Goal: Task Accomplishment & Management: Complete application form

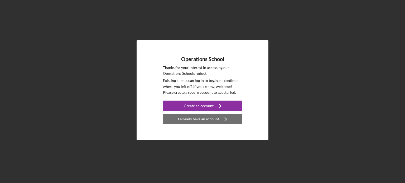
click at [212, 120] on div "I already have an account" at bounding box center [198, 119] width 41 height 11
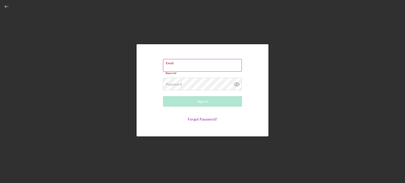
click at [171, 67] on input "Email" at bounding box center [202, 65] width 79 height 13
type input "[EMAIL_ADDRESS][DOMAIN_NAME]"
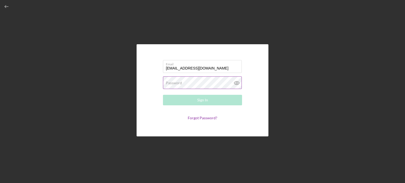
click at [169, 82] on label "Password" at bounding box center [174, 83] width 16 height 4
click at [236, 85] on icon at bounding box center [236, 82] width 5 height 3
click at [207, 98] on div "Sign In" at bounding box center [202, 100] width 11 height 11
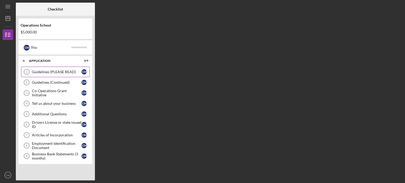
click at [56, 70] on div "Guidelines (PLEASE READ)" at bounding box center [57, 72] width 50 height 4
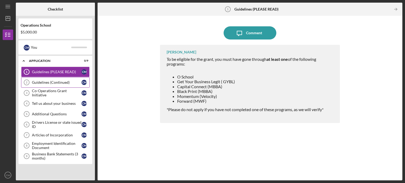
click at [67, 82] on div "Guidelines (Continued)" at bounding box center [57, 82] width 50 height 4
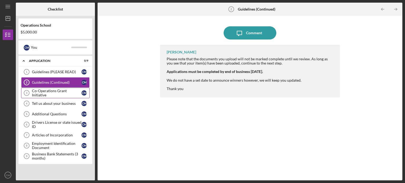
click at [68, 93] on div "Co-Operations Grant Initiative" at bounding box center [57, 93] width 50 height 8
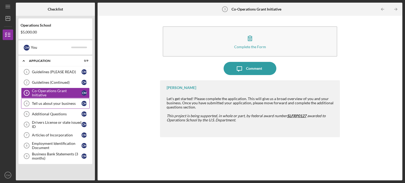
click at [63, 105] on div "Tell us about your business" at bounding box center [57, 104] width 50 height 4
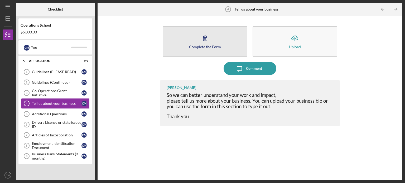
click at [199, 49] on button "Complete the Form Form" at bounding box center [205, 41] width 85 height 30
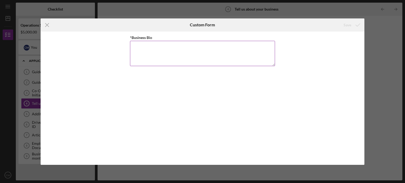
click at [164, 47] on textarea "*Business Bio" at bounding box center [202, 53] width 145 height 25
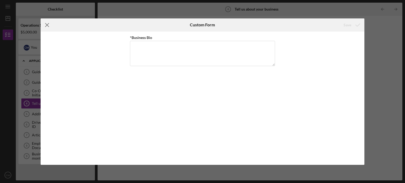
click at [48, 25] on icon "Icon/Menu Close" at bounding box center [47, 24] width 13 height 13
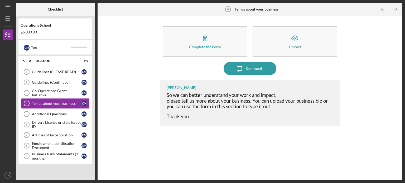
click at [126, 85] on div "Complete the Form Form Icon/Upload Upload Icon/Message Comment [PERSON_NAME] So…" at bounding box center [250, 98] width 300 height 160
click at [57, 112] on div "Additional Questions" at bounding box center [57, 114] width 50 height 4
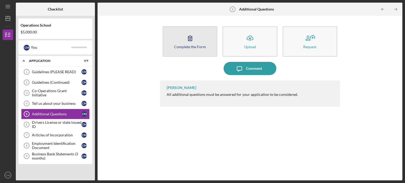
click at [197, 43] on button "Complete the Form Form" at bounding box center [190, 41] width 55 height 30
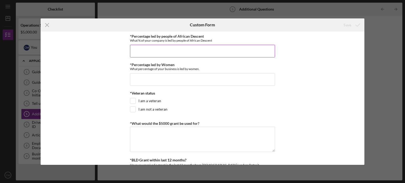
click at [153, 49] on input "*Percentage led by people of African Descent" at bounding box center [202, 51] width 145 height 13
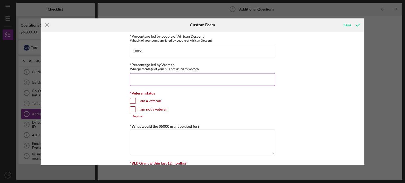
type input "100.00000%"
click at [146, 80] on input "*Percentage led by Women" at bounding box center [202, 79] width 145 height 13
type input "100.00000%"
click at [134, 109] on input "I am not a veteran" at bounding box center [132, 109] width 5 height 5
checkbox input "true"
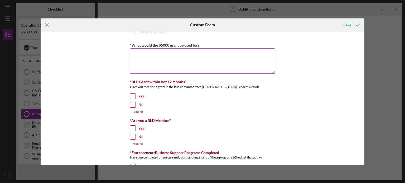
scroll to position [79, 0]
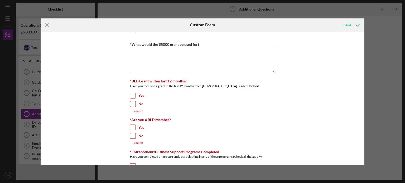
click at [134, 102] on input "No" at bounding box center [132, 104] width 5 height 5
checkbox input "true"
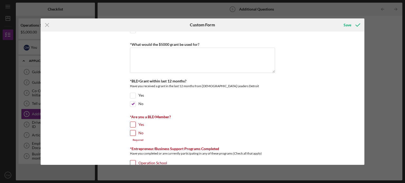
click at [132, 125] on input "Yes" at bounding box center [132, 124] width 5 height 5
checkbox input "true"
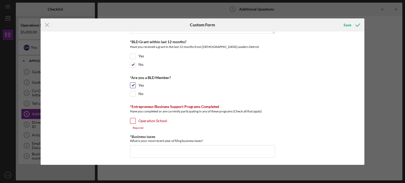
scroll to position [132, 0]
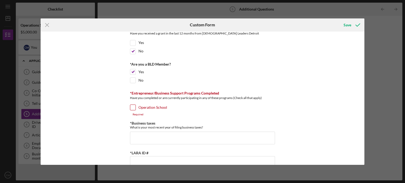
click at [133, 107] on input "Operation School" at bounding box center [132, 107] width 5 height 5
checkbox input "true"
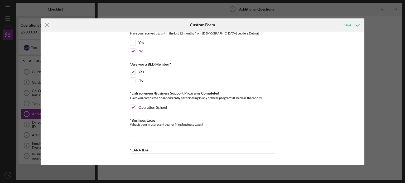
scroll to position [158, 0]
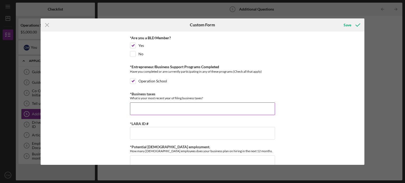
click at [141, 109] on input "*Business taxes" at bounding box center [202, 109] width 145 height 13
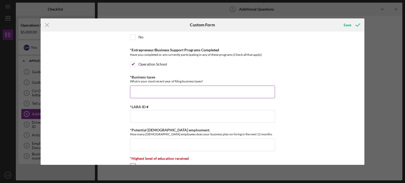
scroll to position [185, 0]
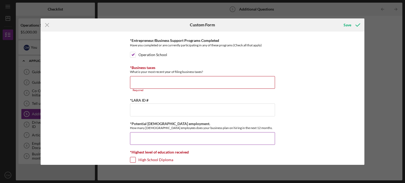
click at [150, 133] on input "*Potential [DEMOGRAPHIC_DATA] employment." at bounding box center [202, 138] width 145 height 13
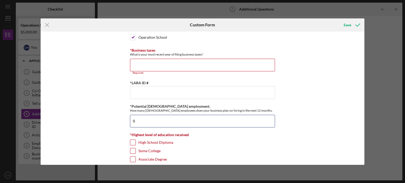
scroll to position [228, 0]
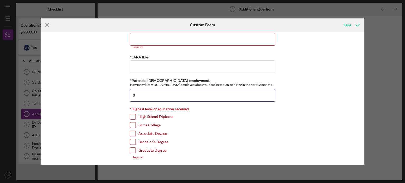
type input "0"
click at [132, 150] on input "Graduate Degree" at bounding box center [132, 150] width 5 height 5
checkbox input "true"
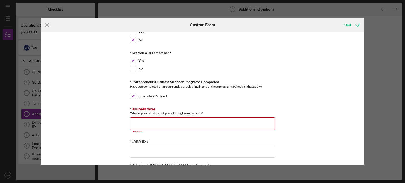
scroll to position [119, 0]
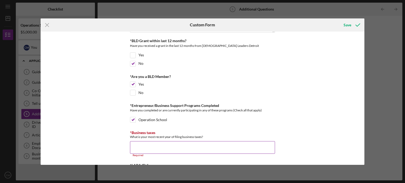
click at [147, 146] on input "*Business taxes" at bounding box center [202, 147] width 145 height 13
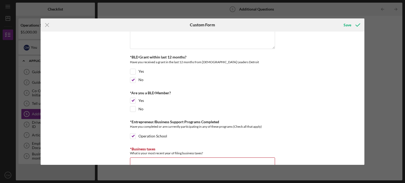
scroll to position [132, 0]
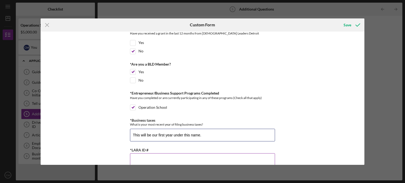
type input "This will be our first year under this name."
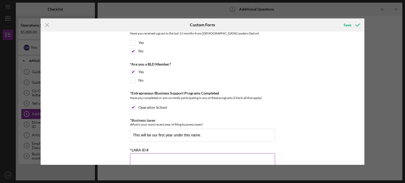
click at [135, 156] on input "*LARA ID #" at bounding box center [202, 159] width 145 height 13
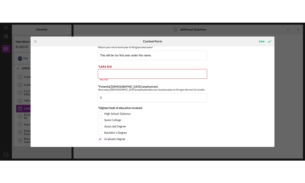
scroll to position [225, 0]
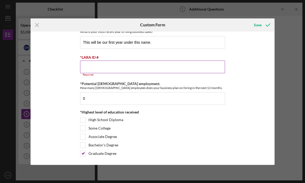
paste input "900081157"
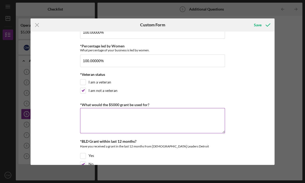
scroll to position [11, 0]
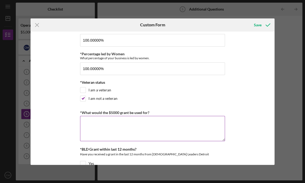
type input "900081157"
click at [86, 120] on textarea "*What would the $5000 grant be used for?" at bounding box center [152, 128] width 145 height 25
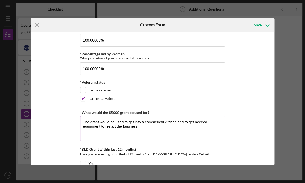
click at [149, 124] on textarea "The grant would be used to get into a commerical kitchen and to get needed equi…" at bounding box center [152, 128] width 145 height 25
click at [152, 123] on textarea "The grant would be used to get into a commerical kitchen and to get needed equi…" at bounding box center [152, 128] width 145 height 25
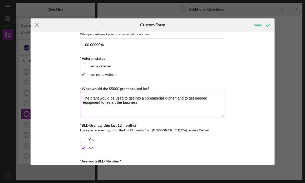
scroll to position [26, 0]
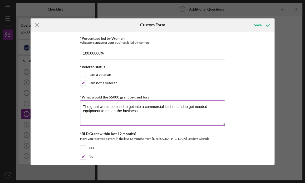
click at [138, 111] on textarea "The grant would be used to get into a commercial kitchen and to get needed equi…" at bounding box center [152, 112] width 145 height 25
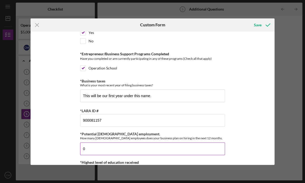
scroll to position [169, 0]
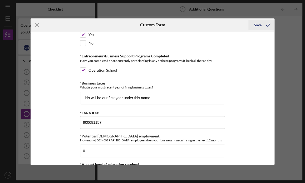
type textarea "The grant would be used to get into a commercial kitchen and to get needed equi…"
click at [258, 27] on div "Save" at bounding box center [258, 25] width 8 height 11
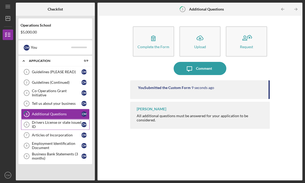
click at [46, 122] on div "Drivers License or state issued ID" at bounding box center [57, 125] width 50 height 8
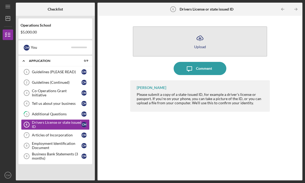
click at [198, 41] on icon "Icon/Upload" at bounding box center [200, 38] width 13 height 13
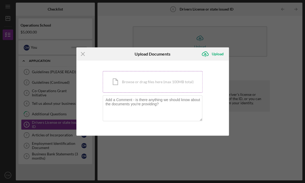
click at [151, 83] on div "Icon/Document Browse or drag files here (max 100MB total) Tap to choose files o…" at bounding box center [153, 82] width 100 height 22
click at [118, 82] on div "Icon/Document Browse or drag files here (max 100MB total) Tap to choose files o…" at bounding box center [153, 82] width 100 height 22
click at [138, 87] on div "Icon/Document Browse or drag files here (max 100MB total) Tap to choose files o…" at bounding box center [153, 82] width 100 height 22
click at [124, 85] on div "Icon/Document Browse or drag files here (max 100MB total) Tap to choose files o…" at bounding box center [153, 82] width 100 height 22
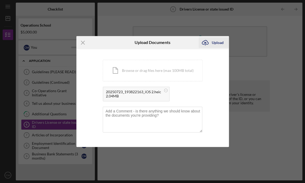
click at [218, 42] on div "Upload" at bounding box center [218, 42] width 12 height 11
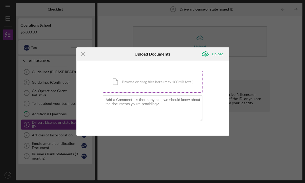
click at [148, 85] on div "Icon/Document Browse or drag files here (max 100MB total) Tap to choose files o…" at bounding box center [153, 82] width 100 height 22
click at [145, 78] on div "Icon/Document Browse or drag files here (max 100MB total) Tap to choose files o…" at bounding box center [153, 82] width 100 height 22
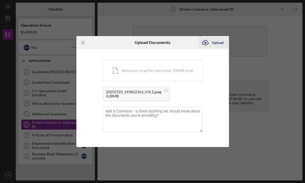
click at [218, 41] on div "Upload" at bounding box center [218, 42] width 12 height 11
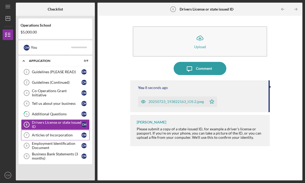
click at [49, 135] on div "Articles of Incorporation" at bounding box center [57, 135] width 50 height 4
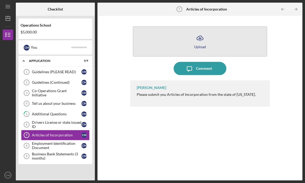
click at [192, 44] on button "Icon/Upload Upload" at bounding box center [200, 41] width 135 height 30
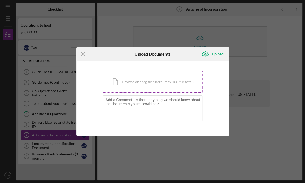
click at [160, 79] on div "Icon/Document Browse or drag files here (max 100MB total) Tap to choose files o…" at bounding box center [153, 82] width 100 height 22
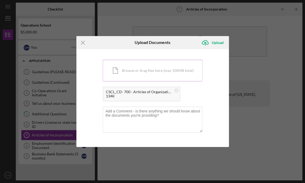
click at [151, 70] on div "Icon/Document Browse or drag files here (max 100MB total) Tap to choose files o…" at bounding box center [153, 71] width 100 height 22
click at [167, 70] on div "Icon/Document Browse or drag files here (max 100MB total) Tap to choose files o…" at bounding box center [153, 71] width 100 height 22
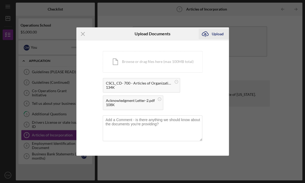
click at [216, 31] on div "Upload" at bounding box center [218, 34] width 12 height 11
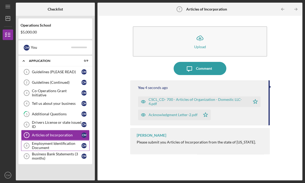
click at [51, 145] on div "Employment Identification Document" at bounding box center [57, 146] width 50 height 8
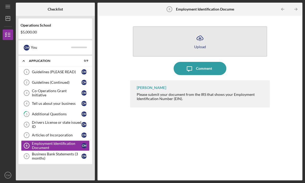
click at [201, 40] on icon "Icon/Upload" at bounding box center [200, 38] width 13 height 13
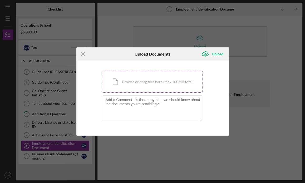
click at [150, 81] on div "Icon/Document Browse or drag files here (max 100MB total) Tap to choose files o…" at bounding box center [153, 82] width 100 height 22
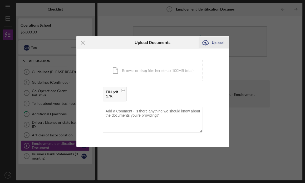
click at [216, 44] on div "Upload" at bounding box center [218, 42] width 12 height 11
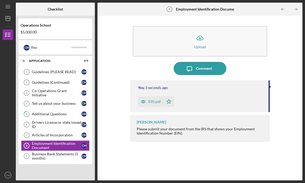
click at [145, 102] on icon "button" at bounding box center [143, 102] width 11 height 11
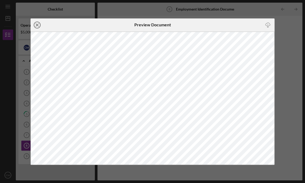
click at [37, 26] on icon "Icon/Close" at bounding box center [37, 24] width 13 height 13
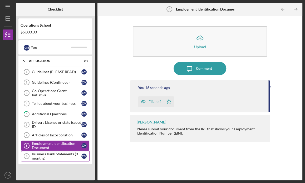
click at [52, 155] on div "Business Bank Statements (3 months)" at bounding box center [57, 156] width 50 height 8
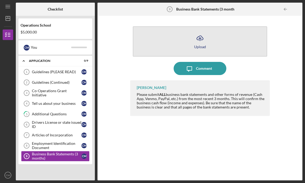
click at [197, 43] on icon "Icon/Upload" at bounding box center [200, 38] width 13 height 13
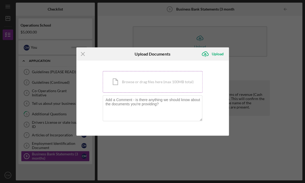
click at [143, 83] on div "Icon/Document Browse or drag files here (max 100MB total) Tap to choose files o…" at bounding box center [153, 82] width 100 height 22
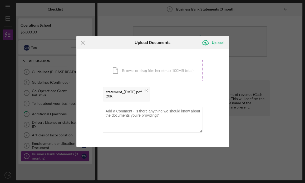
click at [153, 71] on div "Icon/Document Browse or drag files here (max 100MB total) Tap to choose files o…" at bounding box center [153, 71] width 100 height 22
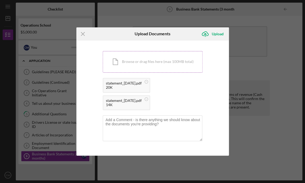
click at [142, 66] on div "Icon/Document Browse or drag files here (max 100MB total) Tap to choose files o…" at bounding box center [153, 62] width 100 height 22
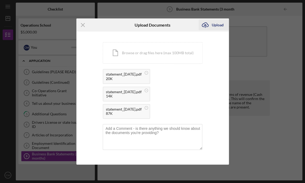
click at [219, 25] on div "Upload" at bounding box center [218, 25] width 12 height 11
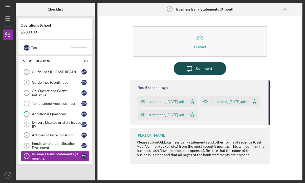
click at [207, 69] on div "Comment" at bounding box center [204, 68] width 16 height 13
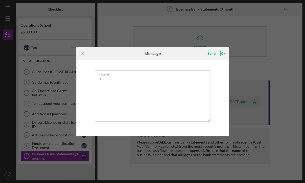
type textarea "t"
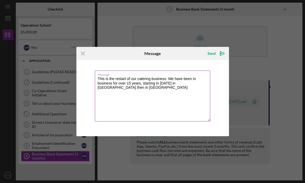
click at [104, 89] on textarea "This is the restart of our catering business. We have been in business for over…" at bounding box center [153, 96] width 116 height 51
click at [113, 87] on textarea "This is the restart of our catering business. We have been in business for over…" at bounding box center [153, 96] width 116 height 51
click at [139, 88] on textarea "This is the restart of our catering business. We have been in business for over…" at bounding box center [153, 96] width 116 height 51
click at [101, 88] on textarea "This is the restart of our catering business. We have been in business for over…" at bounding box center [153, 96] width 116 height 51
click at [155, 88] on textarea "This is the restart of our catering business. We have been in business for over…" at bounding box center [153, 96] width 116 height 51
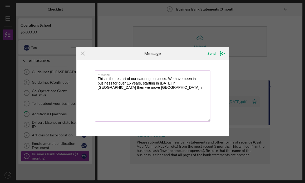
click at [112, 88] on textarea "This is the restart of our catering business. We have been in business for over…" at bounding box center [153, 96] width 116 height 51
click at [156, 89] on textarea "This is the restart of our catering business. We have been in business for over…" at bounding box center [153, 96] width 116 height 51
click at [115, 87] on textarea "This is the restart of our catering business. We have been in business for over…" at bounding box center [153, 96] width 116 height 51
click at [171, 89] on textarea "This is the restart of our catering business. We have been in business for over…" at bounding box center [153, 96] width 116 height 51
click at [165, 88] on textarea "This is the restart of our catering business. We have been in business for over…" at bounding box center [153, 96] width 116 height 51
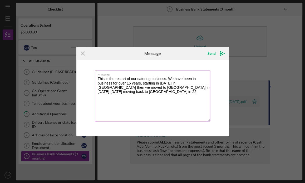
click at [117, 92] on textarea "This is the restart of our catering business. We have been in business for over…" at bounding box center [153, 96] width 116 height 51
click at [173, 88] on textarea "This is the restart of our catering business. We have been in business for over…" at bounding box center [153, 96] width 116 height 51
click at [120, 92] on textarea "This is the restart of our catering business. We have been in business for over…" at bounding box center [153, 96] width 116 height 51
click at [113, 92] on textarea "This is the restart of our catering business. We have been in business for over…" at bounding box center [153, 96] width 116 height 51
click at [160, 96] on textarea "This is the restart of our catering business. We have been in business for over…" at bounding box center [153, 96] width 116 height 51
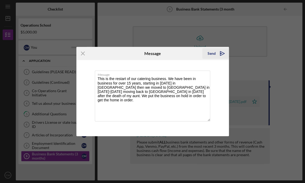
type textarea "This is the restart of our catering business. We have been in business for over…"
click at [213, 54] on div "Send" at bounding box center [212, 53] width 8 height 11
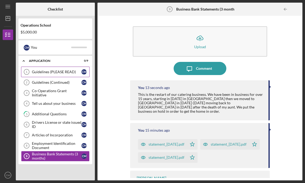
click at [54, 73] on div "Guidelines (PLEASE READ)" at bounding box center [57, 72] width 50 height 4
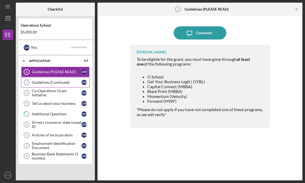
click at [56, 83] on div "Guidelines (Continued)" at bounding box center [57, 82] width 50 height 4
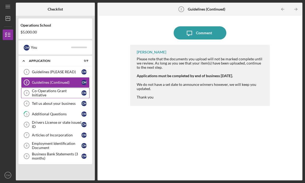
click at [56, 94] on div "Co-Operations Grant Initiative" at bounding box center [57, 93] width 50 height 8
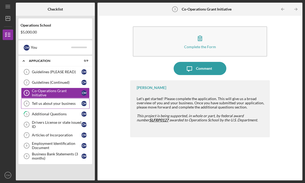
click at [55, 104] on div "Tell us about your business" at bounding box center [57, 104] width 50 height 4
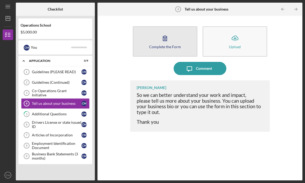
click at [165, 43] on icon "button" at bounding box center [164, 38] width 13 height 13
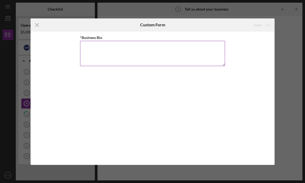
click at [121, 47] on textarea "*Business Bio" at bounding box center [152, 53] width 145 height 25
click at [84, 45] on textarea "*Business Bio" at bounding box center [152, 53] width 145 height 25
paste textarea "[PERSON_NAME]’s Culinary Creations is a Detroit-based catering and personal che…"
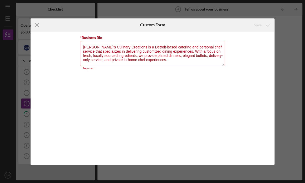
scroll to position [26, 0]
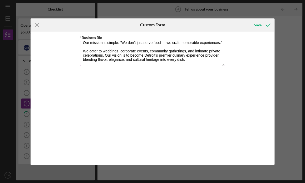
click at [195, 62] on textarea "[PERSON_NAME]’s Culinary Creations is a Detroit-based catering and personal che…" at bounding box center [152, 53] width 145 height 25
paste textarea "Services Offered: Full-service catering (weddings, corporate, social events) Bu…"
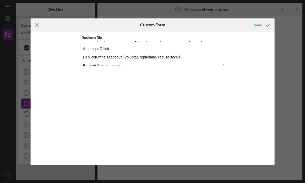
scroll to position [53, 0]
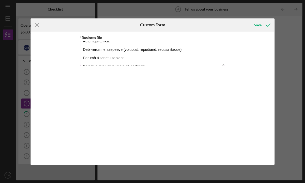
click at [84, 49] on textarea "*Business Bio" at bounding box center [152, 53] width 145 height 25
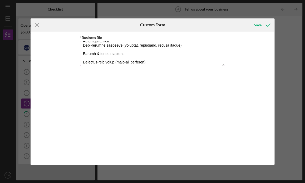
scroll to position [48, 0]
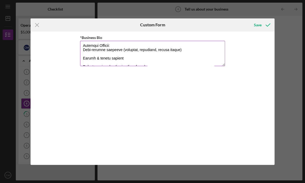
click at [85, 58] on textarea "*Business Bio" at bounding box center [152, 53] width 145 height 25
click at [85, 61] on textarea "*Business Bio" at bounding box center [152, 53] width 145 height 25
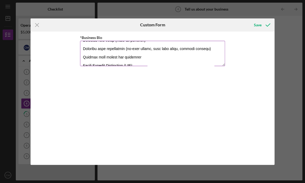
scroll to position [75, 0]
click at [83, 46] on textarea "*Business Bio" at bounding box center [152, 53] width 145 height 25
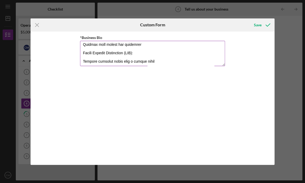
scroll to position [70, 0]
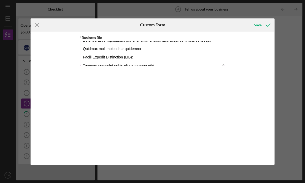
click at [83, 50] on textarea "*Business Bio" at bounding box center [152, 53] width 145 height 25
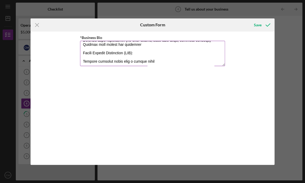
click at [85, 61] on textarea "*Business Bio" at bounding box center [152, 53] width 145 height 25
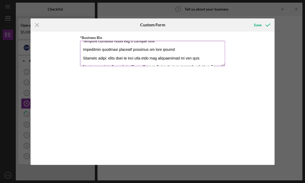
scroll to position [95, 0]
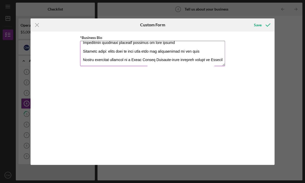
click at [83, 44] on textarea "*Business Bio" at bounding box center [152, 53] width 145 height 25
click at [82, 54] on textarea "*Business Bio" at bounding box center [152, 53] width 145 height 25
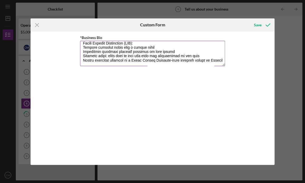
scroll to position [89, 0]
click at [111, 62] on textarea "*Business Bio" at bounding box center [152, 53] width 145 height 25
paste textarea "[PERSON_NAME]’s Culinary Creations is positioned to grow as a trusted brand in …"
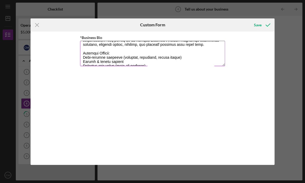
scroll to position [25, 0]
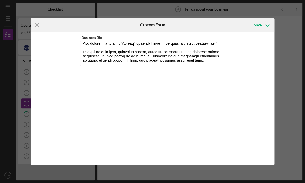
click at [190, 64] on textarea "*Business Bio" at bounding box center [152, 53] width 145 height 25
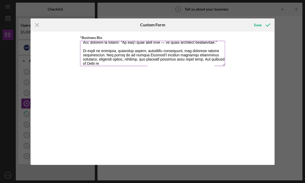
scroll to position [30, 0]
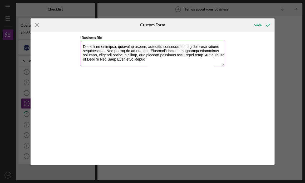
click at [208, 59] on textarea "*Business Bio" at bounding box center [152, 53] width 145 height 25
click at [131, 64] on textarea "*Business Bio" at bounding box center [152, 53] width 145 height 25
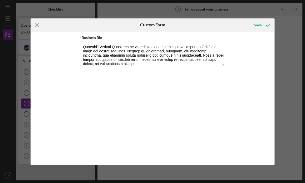
scroll to position [123, 0]
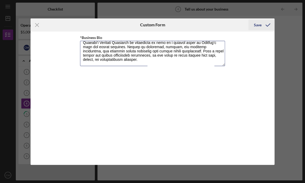
type textarea "Loremip’d Sitametc Adipiscin el s Doeiusm-tempo incididu utl etdolore magn aliq…"
click at [256, 25] on div "Save" at bounding box center [258, 25] width 8 height 11
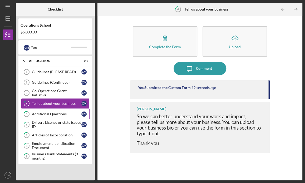
click at [52, 114] on div "Additional Questions" at bounding box center [57, 114] width 50 height 4
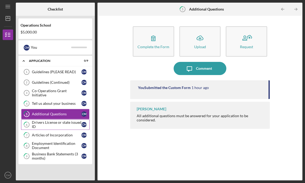
click at [60, 125] on div "Drivers License or state issued ID" at bounding box center [57, 125] width 50 height 8
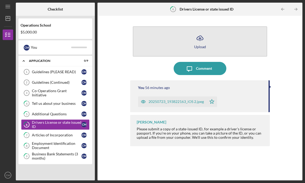
click at [201, 46] on div "Upload" at bounding box center [200, 47] width 12 height 4
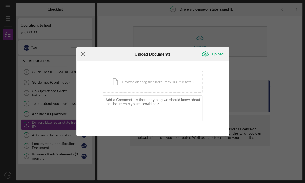
click at [83, 54] on line at bounding box center [82, 53] width 3 height 3
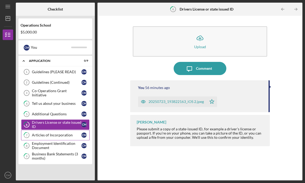
click at [43, 136] on div "Articles of Incorporation" at bounding box center [57, 135] width 50 height 4
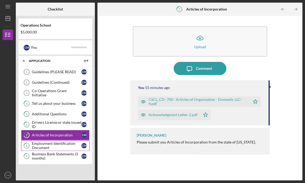
click at [42, 142] on div "Employment Identification Document" at bounding box center [57, 146] width 50 height 8
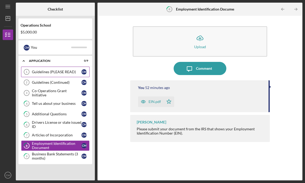
click at [43, 74] on div "Guidelines (PLEASE READ)" at bounding box center [57, 72] width 50 height 4
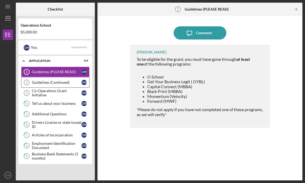
click at [42, 82] on div "Guidelines (Continued)" at bounding box center [57, 82] width 50 height 4
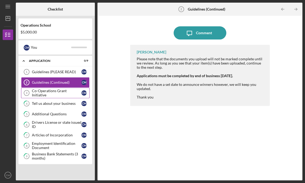
click at [43, 94] on div "Co-Operations Grant Initiative" at bounding box center [57, 93] width 50 height 8
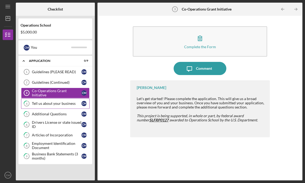
click at [41, 102] on div "Tell us about your business" at bounding box center [57, 104] width 50 height 4
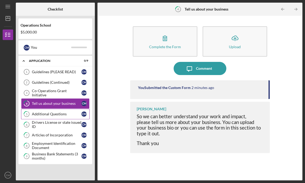
click at [53, 113] on div "Additional Questions" at bounding box center [57, 114] width 50 height 4
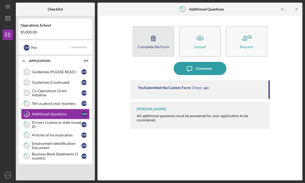
click at [157, 49] on button "Complete the Form Form" at bounding box center [153, 41] width 41 height 30
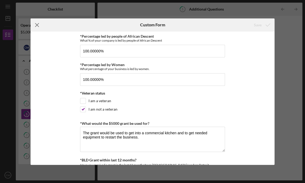
click at [38, 25] on icon "Icon/Menu Close" at bounding box center [37, 24] width 13 height 13
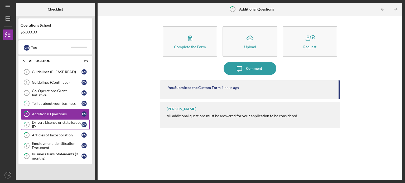
click at [54, 124] on div "Drivers License or state issued ID" at bounding box center [57, 125] width 50 height 8
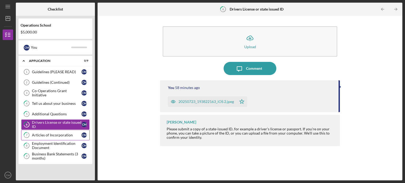
click at [57, 132] on link "7 Articles of Incorporation C M" at bounding box center [55, 135] width 69 height 11
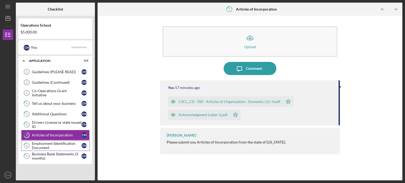
click at [47, 143] on div "Employment Identification Document" at bounding box center [57, 146] width 50 height 8
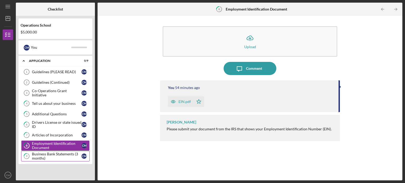
click at [59, 155] on div "Business Bank Statements (3 months)" at bounding box center [57, 156] width 50 height 8
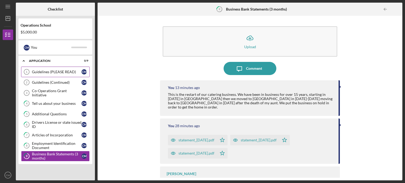
click at [42, 72] on div "Guidelines (PLEASE READ)" at bounding box center [57, 72] width 50 height 4
